Goal: Task Accomplishment & Management: Manage account settings

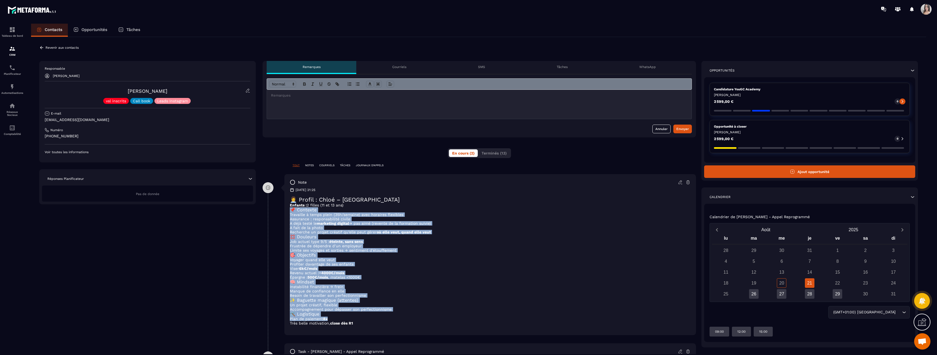
drag, startPoint x: 345, startPoint y: 224, endPoint x: 353, endPoint y: 325, distance: 101.1
click at [353, 325] on div "👩‍💼 Profil : Chloé – Québec Enfants : 2 filles (11 et 13 ans) 📌 Contexte Travai…" at bounding box center [490, 263] width 401 height 134
click at [353, 321] on li "Plan de paiement 8x" at bounding box center [490, 319] width 401 height 4
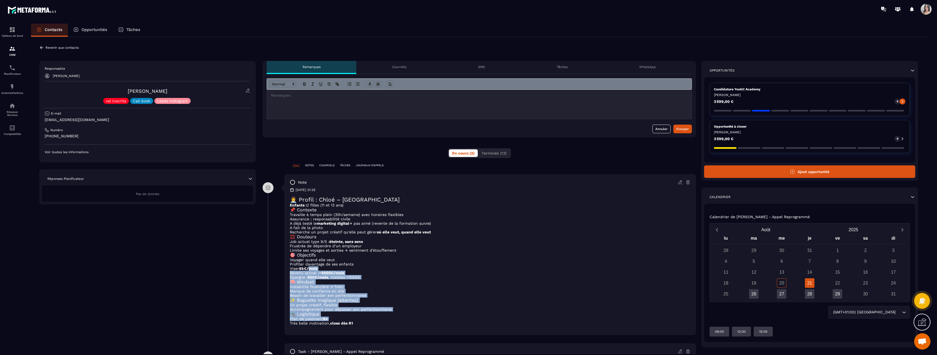
drag, startPoint x: 353, startPoint y: 325, endPoint x: 315, endPoint y: 270, distance: 66.4
click at [316, 271] on div "👩‍💼 Profil : Chloé – Québec Enfants : 2 filles (11 et 13 ans) 📌 Contexte Travai…" at bounding box center [490, 263] width 401 height 134
click at [315, 270] on strong "6k€/mois" at bounding box center [308, 269] width 18 height 4
drag, startPoint x: 311, startPoint y: 260, endPoint x: 355, endPoint y: 335, distance: 87.5
click at [355, 330] on div "👩‍💼 Profil : Chloé – Québec Enfants : 2 filles (11 et 13 ans) 📌 Contexte Travai…" at bounding box center [490, 263] width 401 height 134
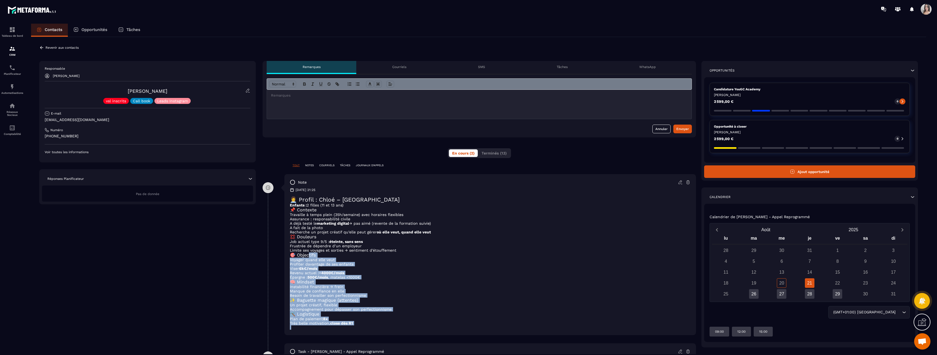
click at [355, 330] on p at bounding box center [490, 328] width 401 height 4
drag, startPoint x: 355, startPoint y: 335, endPoint x: 300, endPoint y: 279, distance: 78.4
click at [301, 281] on div "👩‍💼 Profil : Chloé – Québec Enfants : 2 filles (11 et 13 ans) 📌 Contexte Travai…" at bounding box center [490, 263] width 401 height 134
click at [300, 279] on li "Épargne : 500€/mois , matelas <1000€" at bounding box center [490, 277] width 401 height 4
drag, startPoint x: 296, startPoint y: 263, endPoint x: 364, endPoint y: 329, distance: 95.3
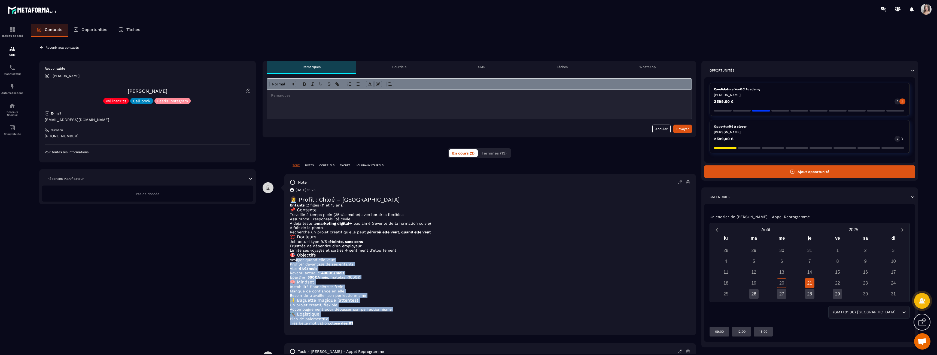
click at [364, 329] on div "👩‍💼 Profil : Chloé – Québec Enfants : 2 filles (11 et 13 ans) 📌 Contexte Travai…" at bounding box center [490, 263] width 401 height 134
click at [364, 326] on li "Très belle motivation, close dès R1" at bounding box center [490, 323] width 401 height 4
drag, startPoint x: 364, startPoint y: 329, endPoint x: 306, endPoint y: 262, distance: 89.0
click at [308, 268] on div "👩‍💼 Profil : Chloé – Québec Enfants : 2 filles (11 et 13 ans) 📌 Contexte Travai…" at bounding box center [490, 263] width 401 height 134
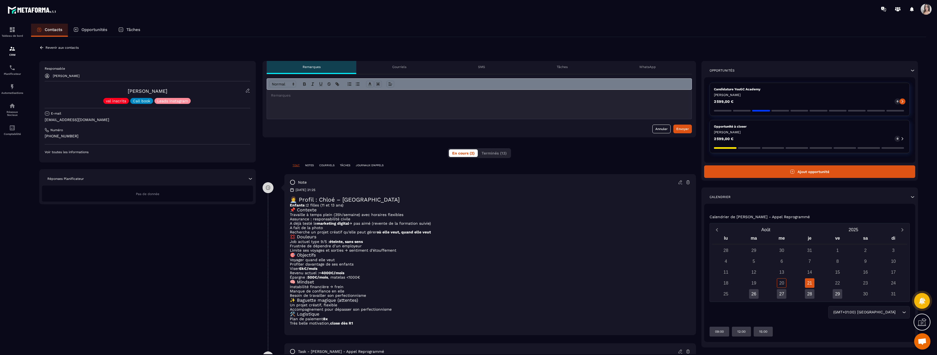
click at [306, 262] on li "Voyager quand elle veut" at bounding box center [490, 260] width 401 height 4
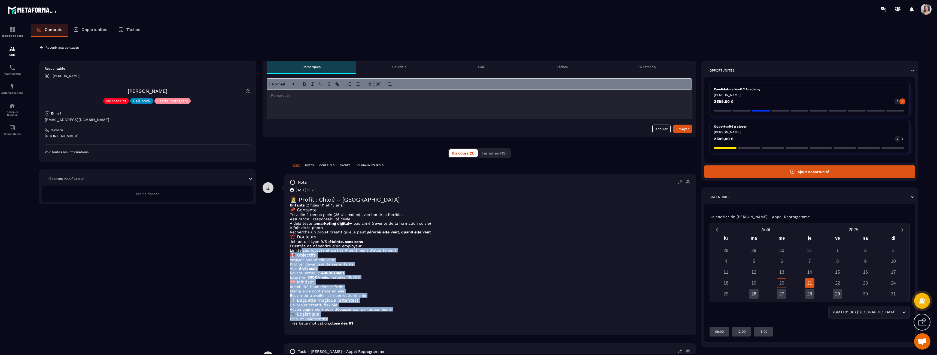
drag, startPoint x: 301, startPoint y: 253, endPoint x: 360, endPoint y: 326, distance: 93.5
click at [360, 326] on div "👩‍💼 Profil : Chloé – Québec Enfants : 2 filles (11 et 13 ans) 📌 Contexte Travai…" at bounding box center [490, 263] width 401 height 134
click at [361, 321] on li "Plan de paiement 8x" at bounding box center [490, 319] width 401 height 4
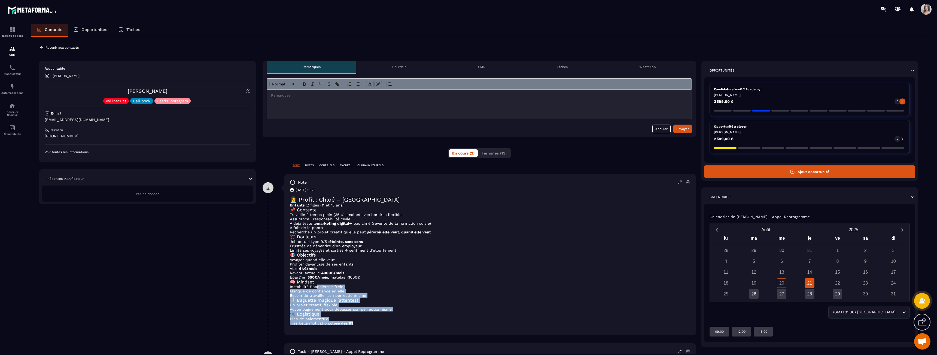
drag, startPoint x: 370, startPoint y: 331, endPoint x: 309, endPoint y: 283, distance: 77.6
click at [309, 283] on div "👩‍💼 Profil : Chloé – Québec Enfants : 2 filles (11 et 13 ans) 📌 Contexte Travai…" at bounding box center [490, 263] width 401 height 134
click at [308, 280] on li "Épargne : 500€/mois , matelas <1000€" at bounding box center [490, 277] width 401 height 4
click at [680, 182] on icon at bounding box center [680, 182] width 5 height 5
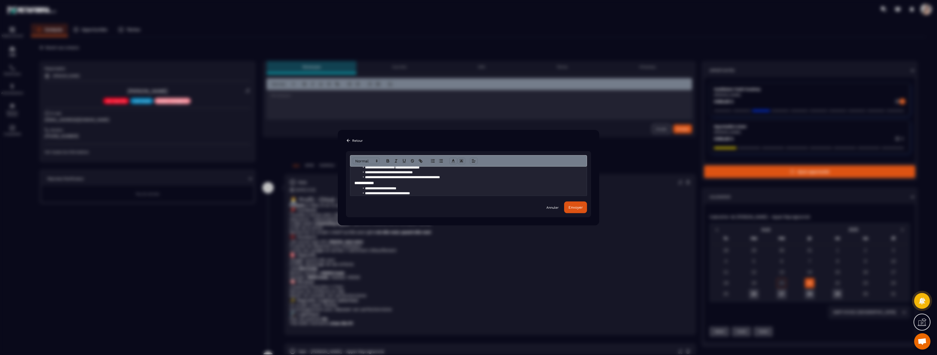
scroll to position [82, 0]
click at [420, 175] on li "**********" at bounding box center [469, 176] width 219 height 5
drag, startPoint x: 423, startPoint y: 177, endPoint x: 437, endPoint y: 175, distance: 14.8
click at [418, 177] on li "**********" at bounding box center [469, 176] width 219 height 5
click at [441, 175] on li "**********" at bounding box center [469, 176] width 219 height 5
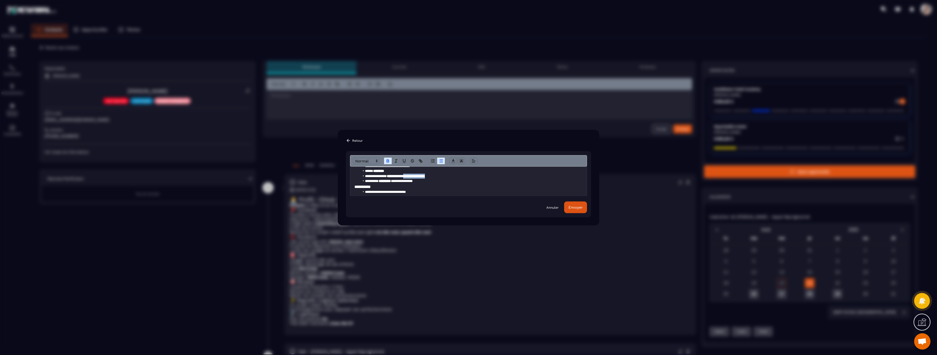
drag, startPoint x: 453, startPoint y: 177, endPoint x: 418, endPoint y: 177, distance: 34.3
click at [418, 177] on li "**********" at bounding box center [469, 176] width 219 height 5
copy strong "**********"
click at [399, 172] on li "***** ********" at bounding box center [469, 171] width 219 height 5
click at [435, 182] on li "**********" at bounding box center [469, 181] width 219 height 5
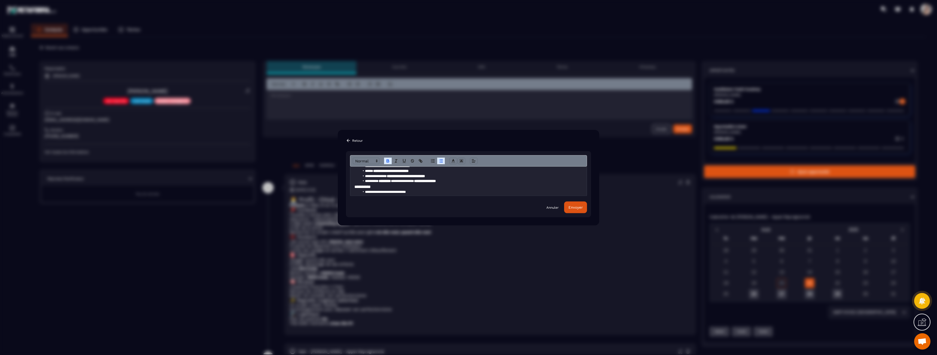
click at [584, 212] on button "Envoyer" at bounding box center [575, 207] width 23 height 12
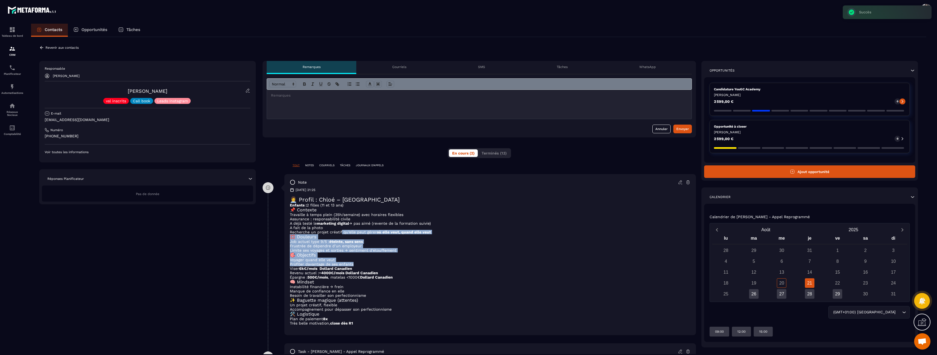
drag, startPoint x: 340, startPoint y: 233, endPoint x: 366, endPoint y: 276, distance: 50.8
click at [366, 275] on div "👩‍💼 Profil : Chloé – Québec Enfants : 2 filles (11 et 13 ans) 📌 Contexte Travai…" at bounding box center [490, 263] width 401 height 134
click at [366, 275] on strong "~4000€/mois Dollard Canadien" at bounding box center [348, 273] width 59 height 4
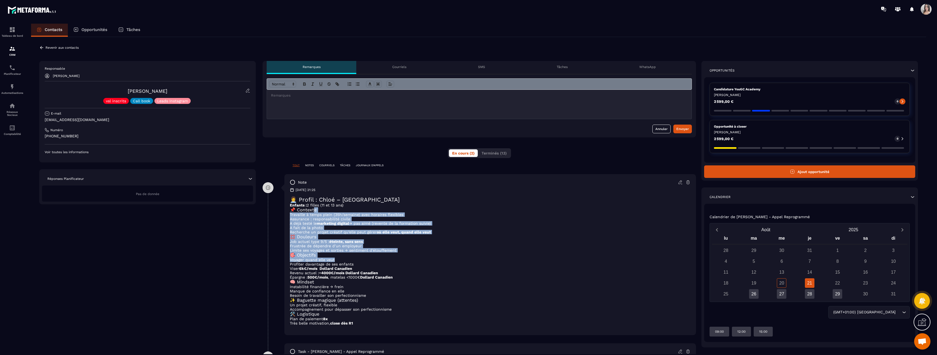
drag, startPoint x: 315, startPoint y: 211, endPoint x: 345, endPoint y: 267, distance: 64.1
click at [345, 267] on div "👩‍💼 Profil : Chloé – Québec Enfants : 2 filles (11 et 13 ans) 📌 Contexte Travai…" at bounding box center [490, 263] width 401 height 134
click at [345, 267] on li "Profiter davantage de ses enfants" at bounding box center [490, 264] width 401 height 4
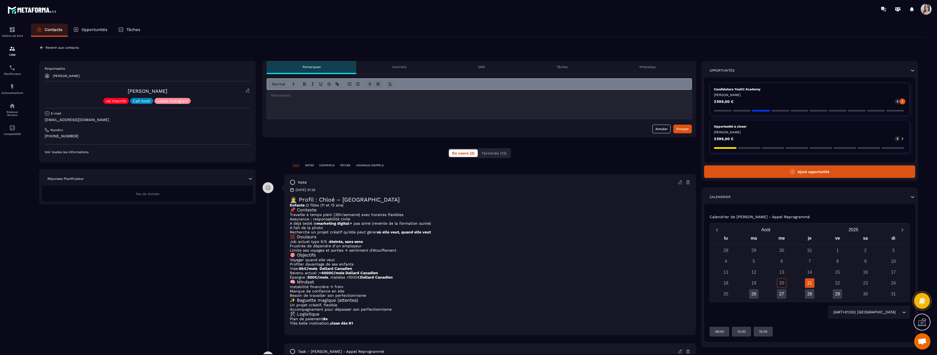
click at [810, 174] on button "Ajout opportunité" at bounding box center [809, 172] width 211 height 13
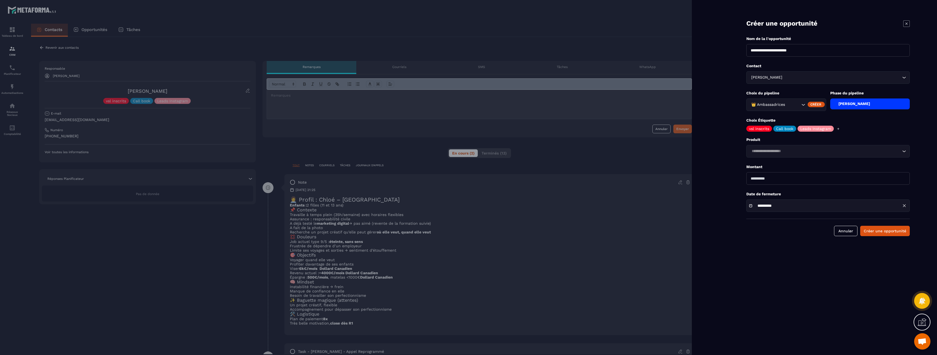
click at [776, 103] on div "👑 Ambassadrices" at bounding box center [774, 105] width 51 height 6
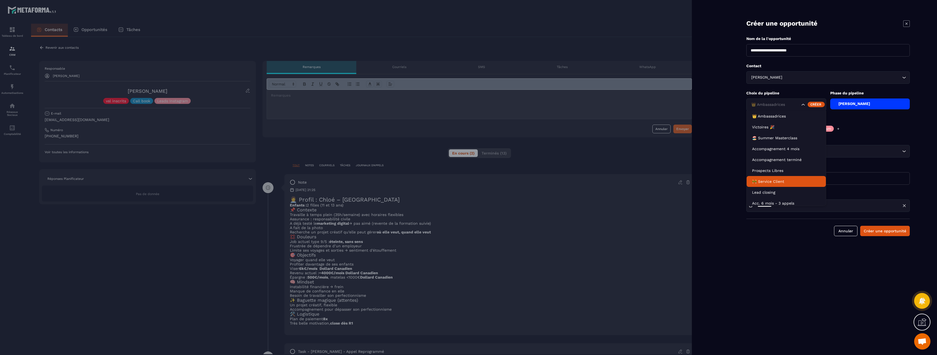
scroll to position [3, 0]
click at [774, 192] on li "Lead closing" at bounding box center [785, 189] width 79 height 11
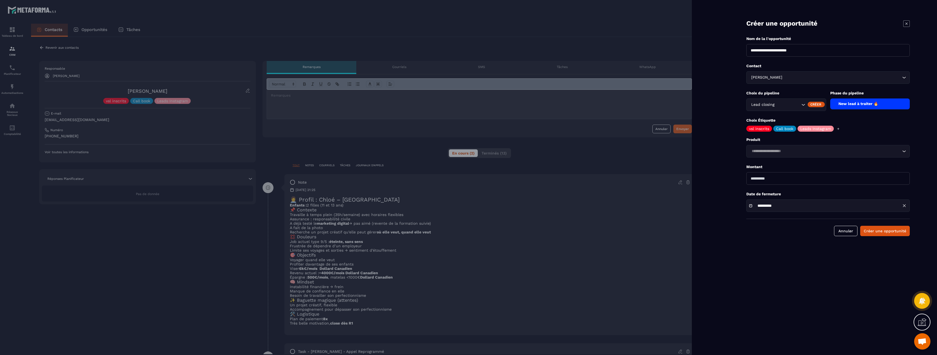
click at [872, 100] on div "New lead à traiter 🔥" at bounding box center [870, 104] width 80 height 11
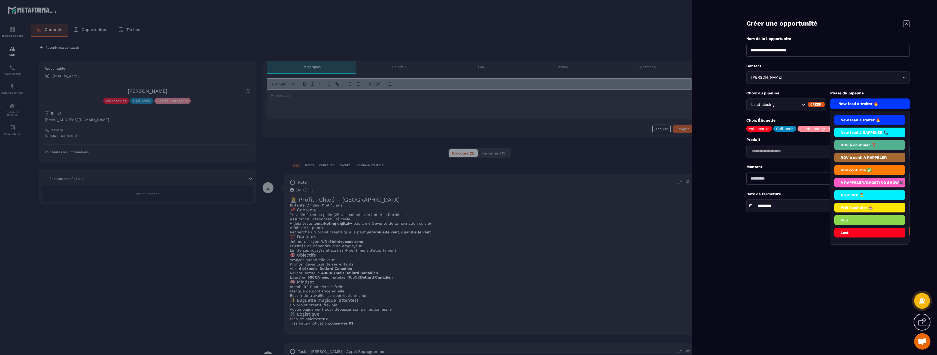
click at [848, 215] on li "Prêt à acheter 🎰" at bounding box center [869, 220] width 71 height 10
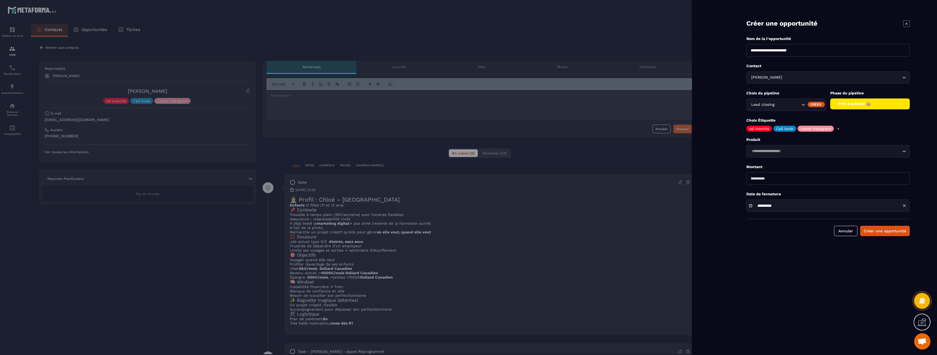
click at [783, 154] on input "Search for option" at bounding box center [825, 151] width 151 height 6
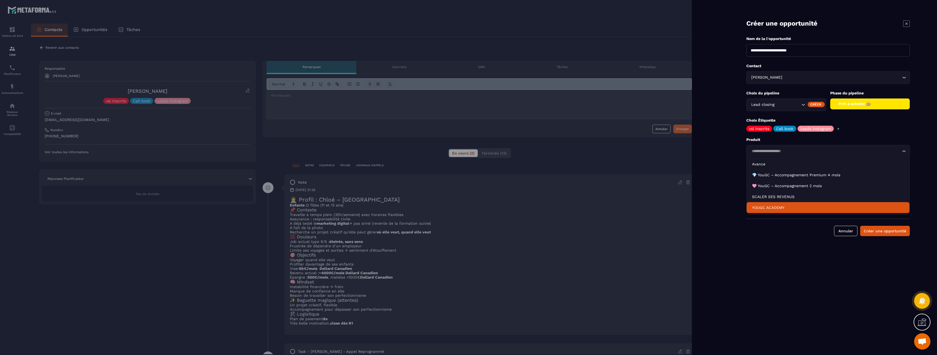
click at [778, 205] on p "YOUGC ACADEMY" at bounding box center [828, 207] width 152 height 5
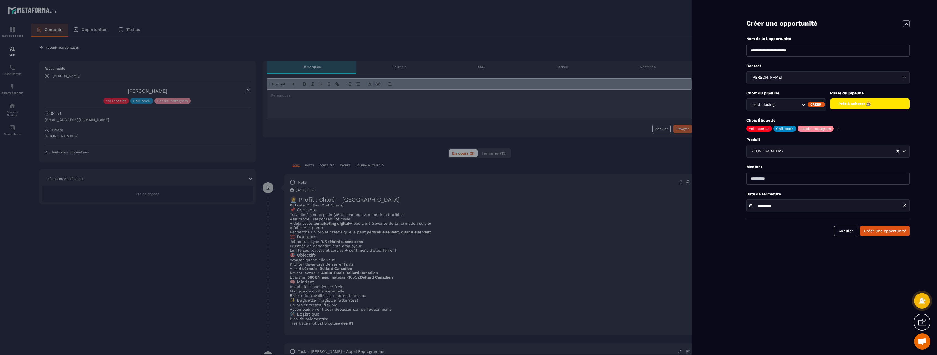
click at [753, 180] on input "*******" at bounding box center [827, 178] width 163 height 13
type input "*******"
click at [762, 242] on form "**********" at bounding box center [828, 123] width 218 height 247
click at [885, 233] on button "Créer une opportunité" at bounding box center [885, 231] width 50 height 10
